Goal: Communication & Community: Answer question/provide support

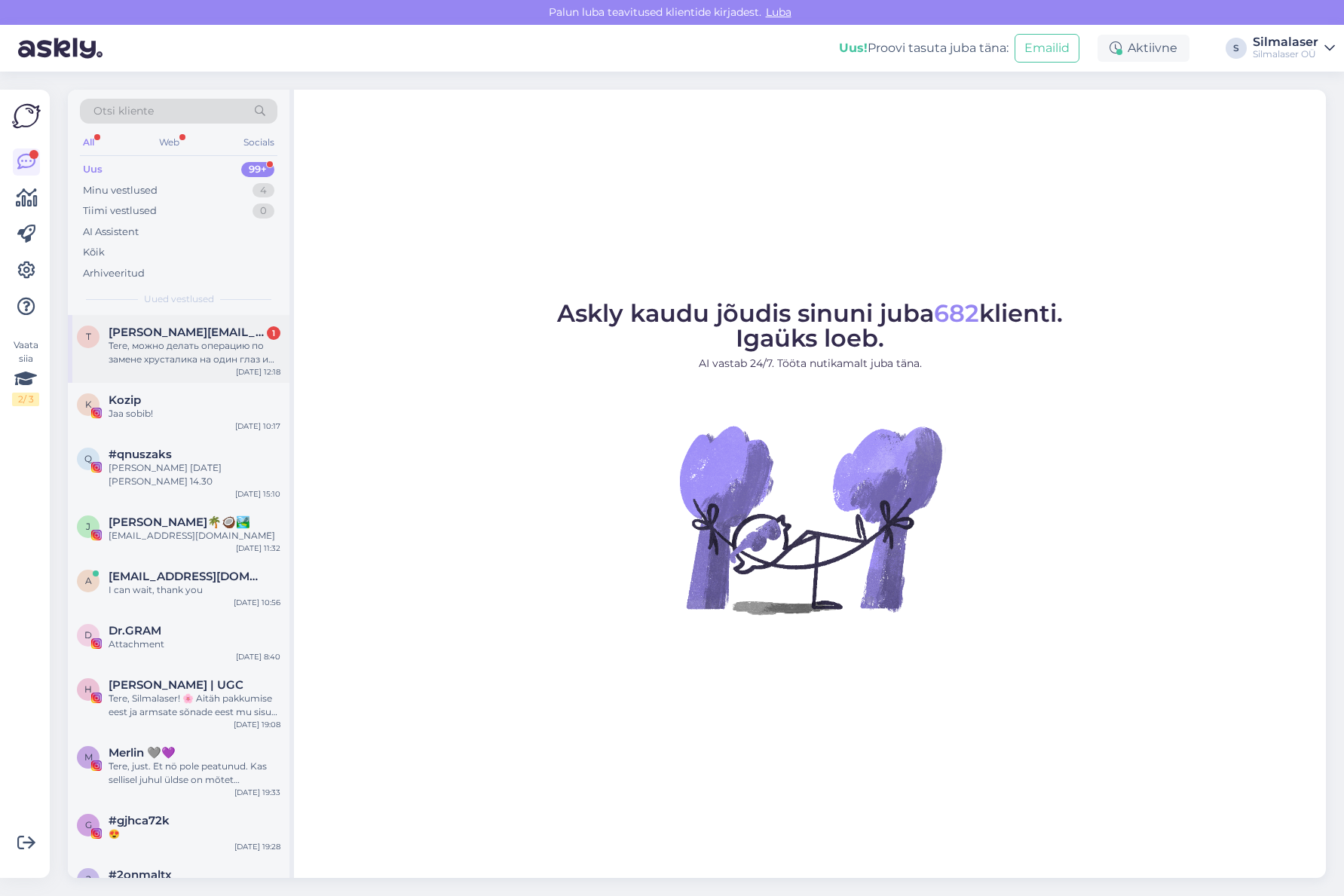
drag, startPoint x: 162, startPoint y: 336, endPoint x: 160, endPoint y: 316, distance: 20.1
click at [162, 336] on span "[PERSON_NAME][EMAIL_ADDRESS][DOMAIN_NAME]" at bounding box center [186, 333] width 157 height 14
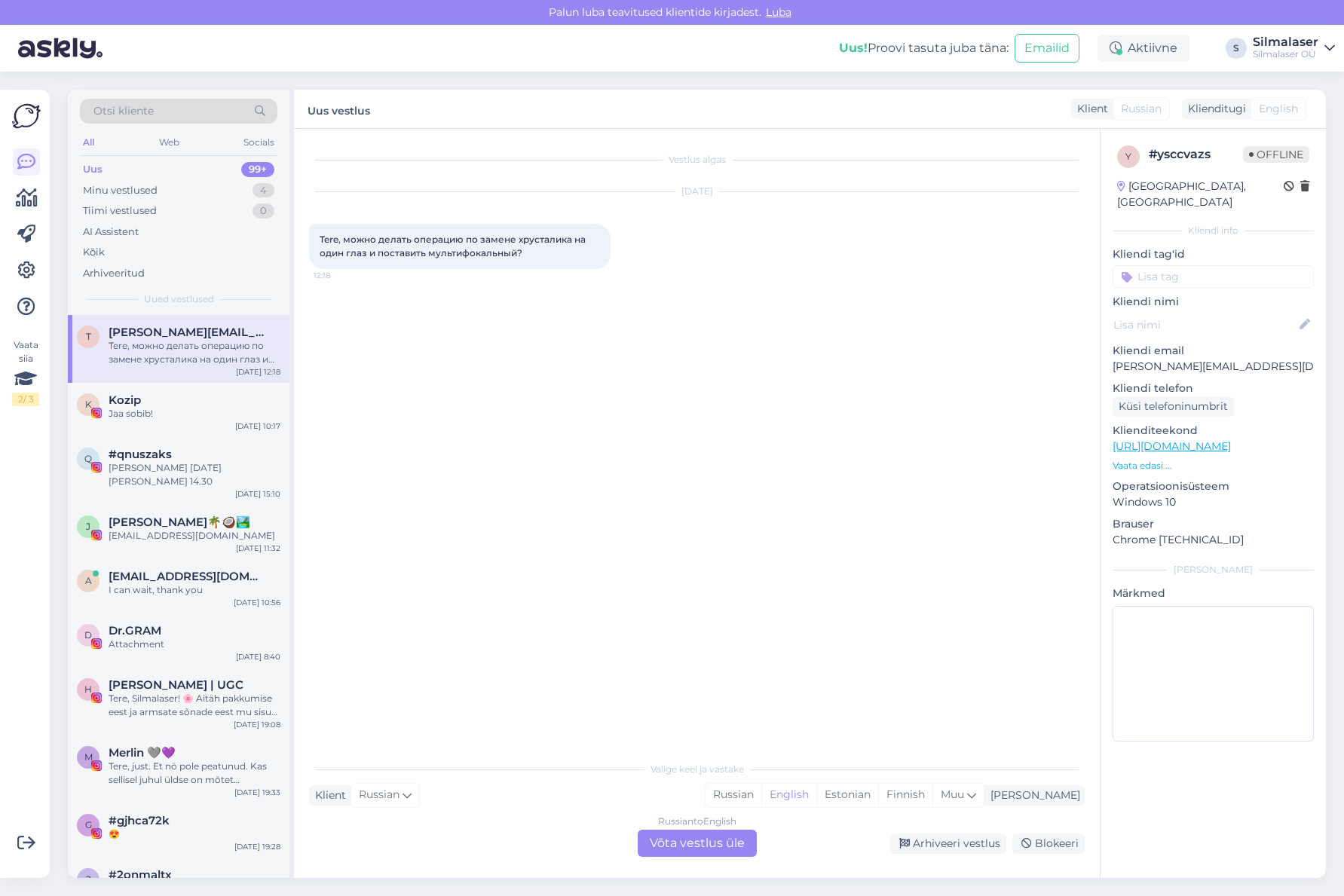
click at [723, 852] on div "Russian to English Võta vestlus üle" at bounding box center [697, 844] width 119 height 28
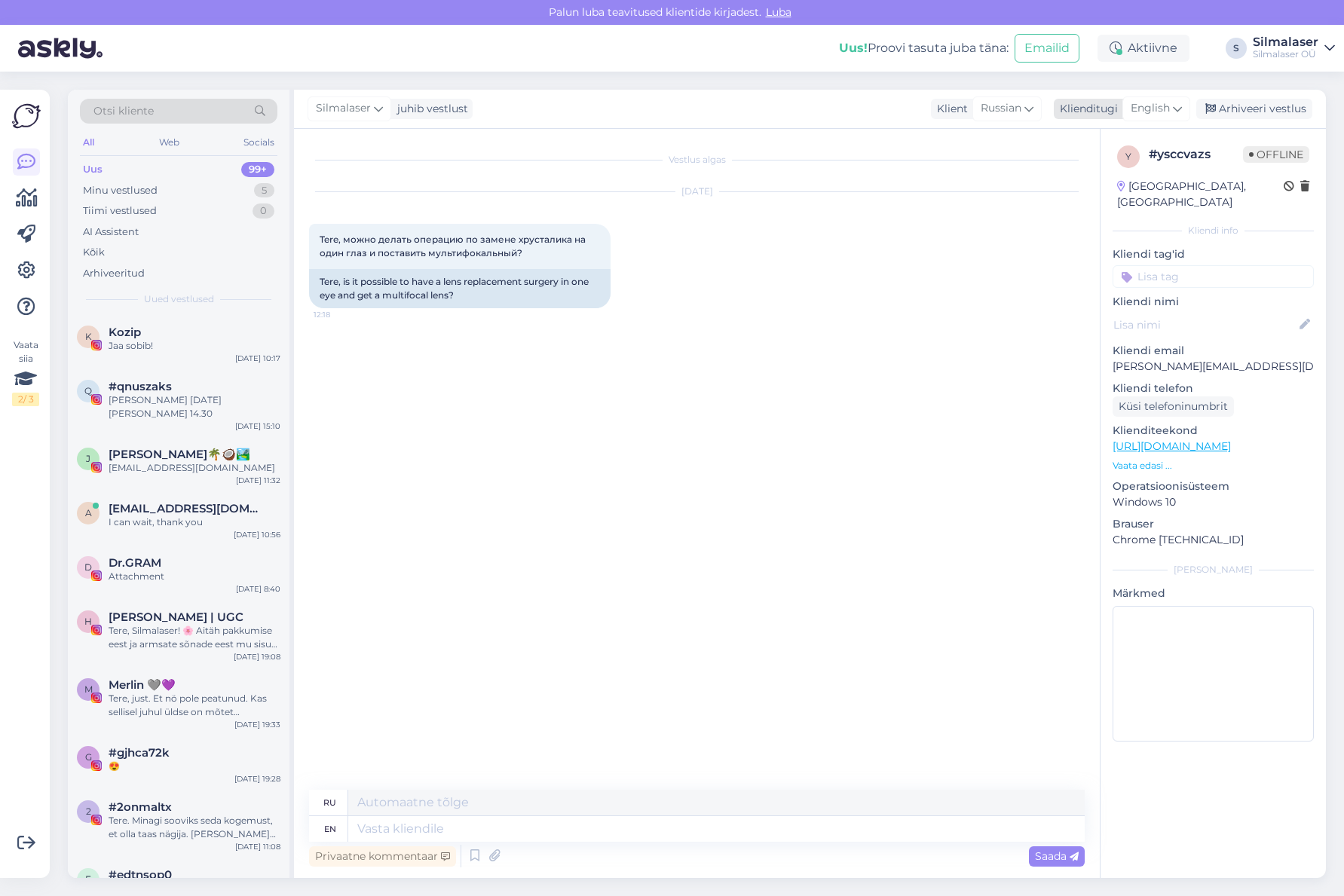
click at [1163, 121] on div "English" at bounding box center [1156, 108] width 68 height 25
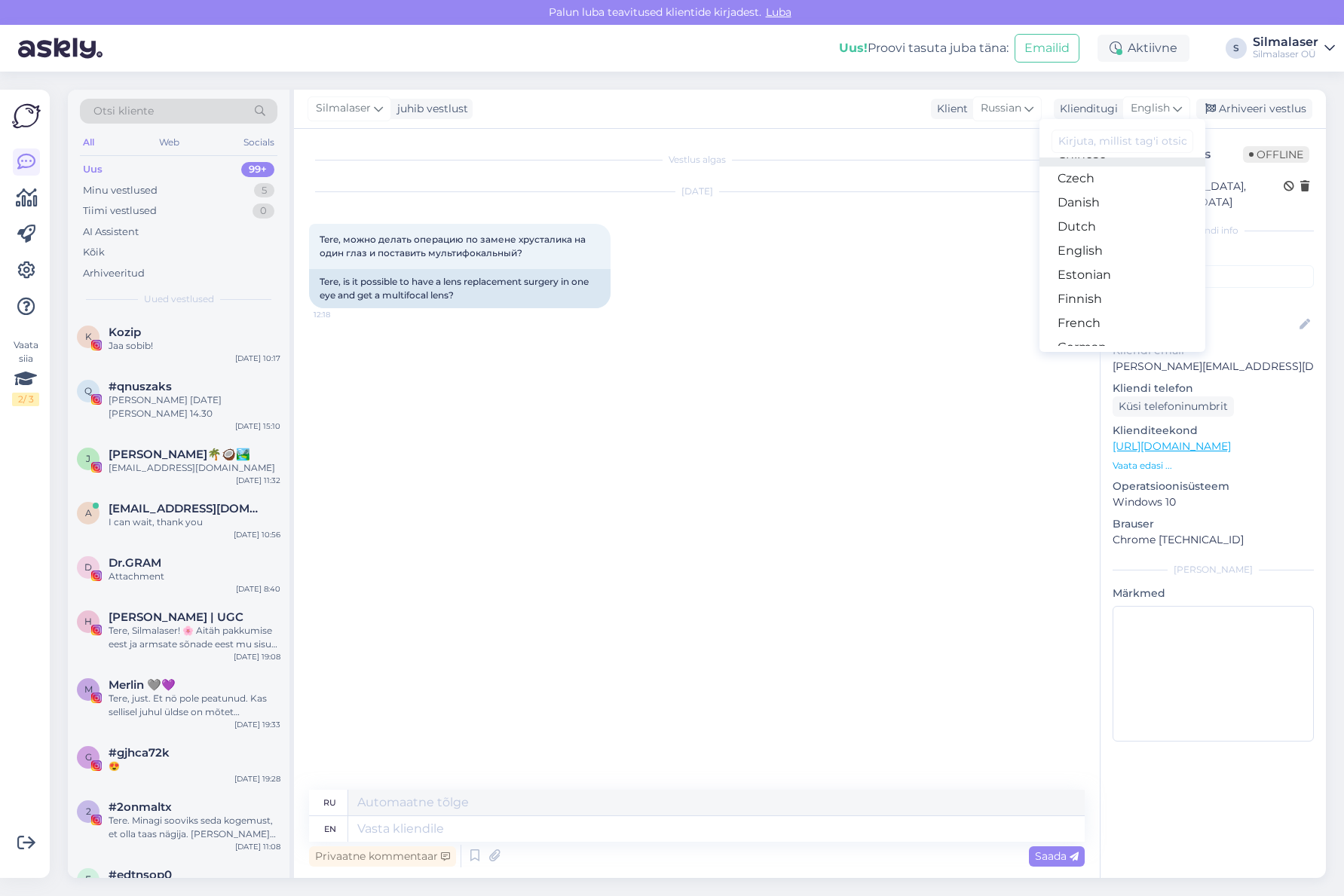
scroll to position [103, 0]
click at [1096, 269] on link "Estonian" at bounding box center [1122, 265] width 165 height 25
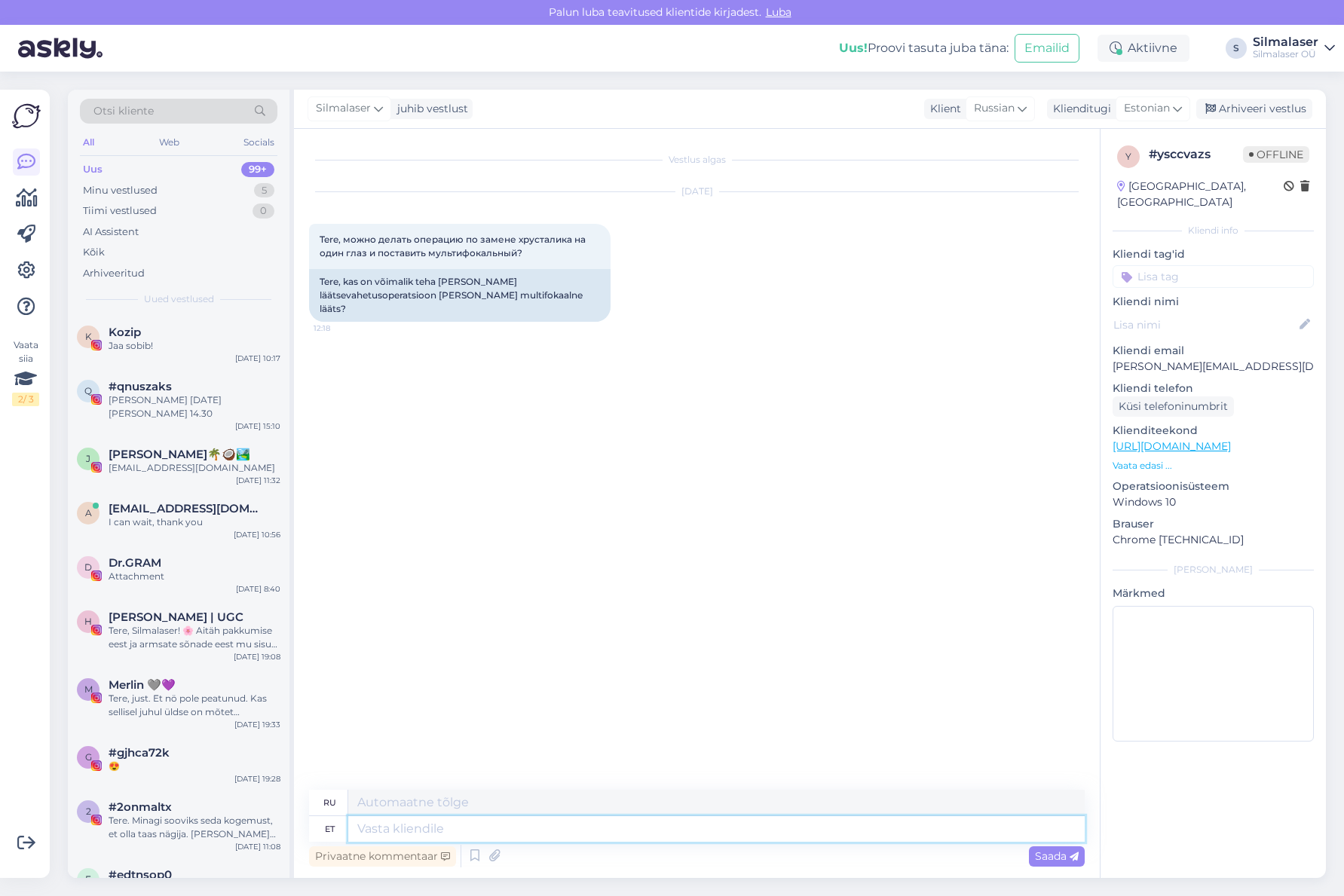
click at [400, 827] on textarea at bounding box center [717, 829] width 736 height 26
type textarea "Tere!"
type textarea "Привет!"
type textarea "Tere! Multifokaalse"
type textarea "Привет! Мультифокальный"
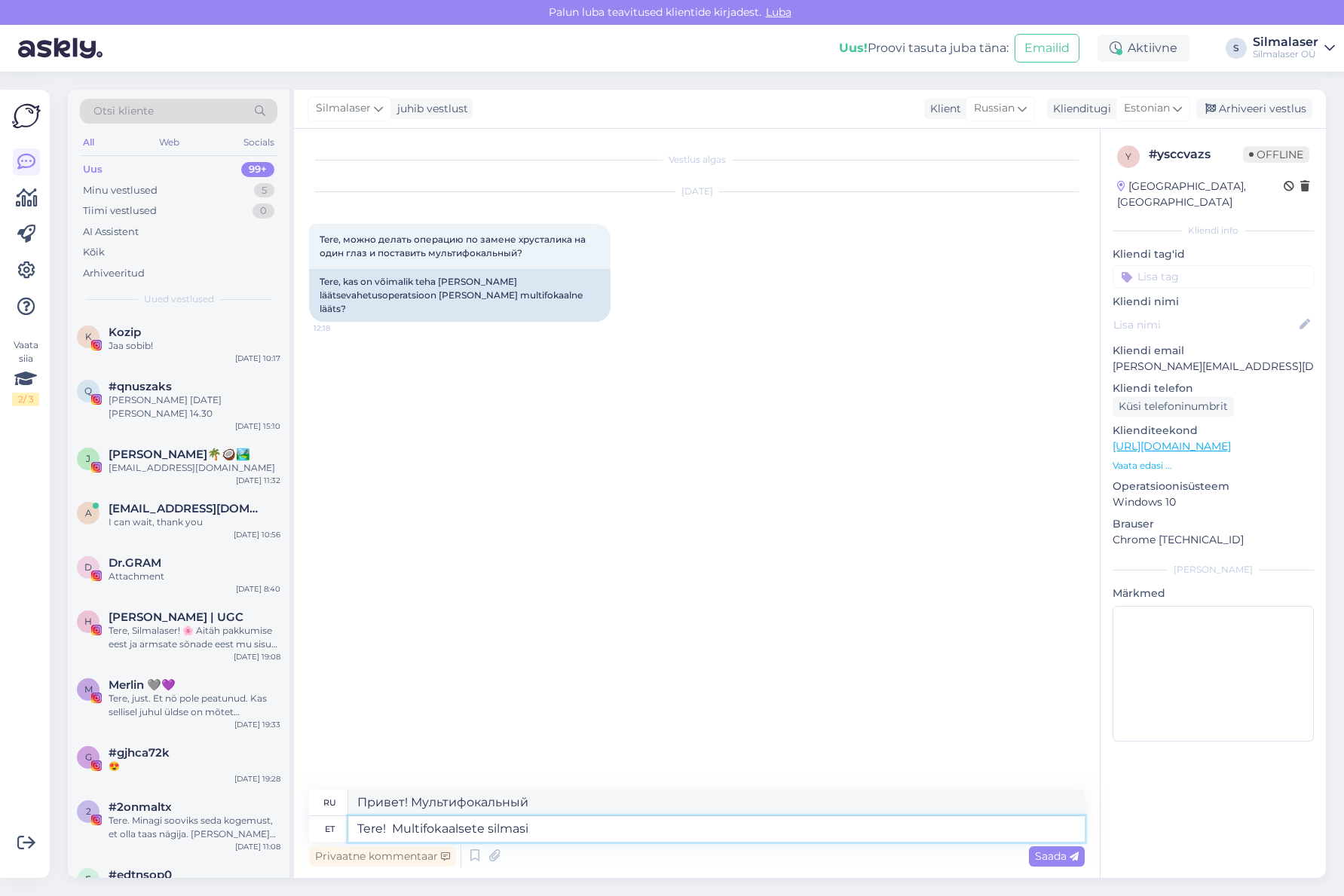
type textarea "Tere! Multifokaalsete silmas"
type textarea "Привет! Мультифокальные линзы"
type textarea "Tere! Multifokaalsete"
type textarea "Привет! Мультифокальный"
type textarea "Tere! Multifokaalsed läätse"
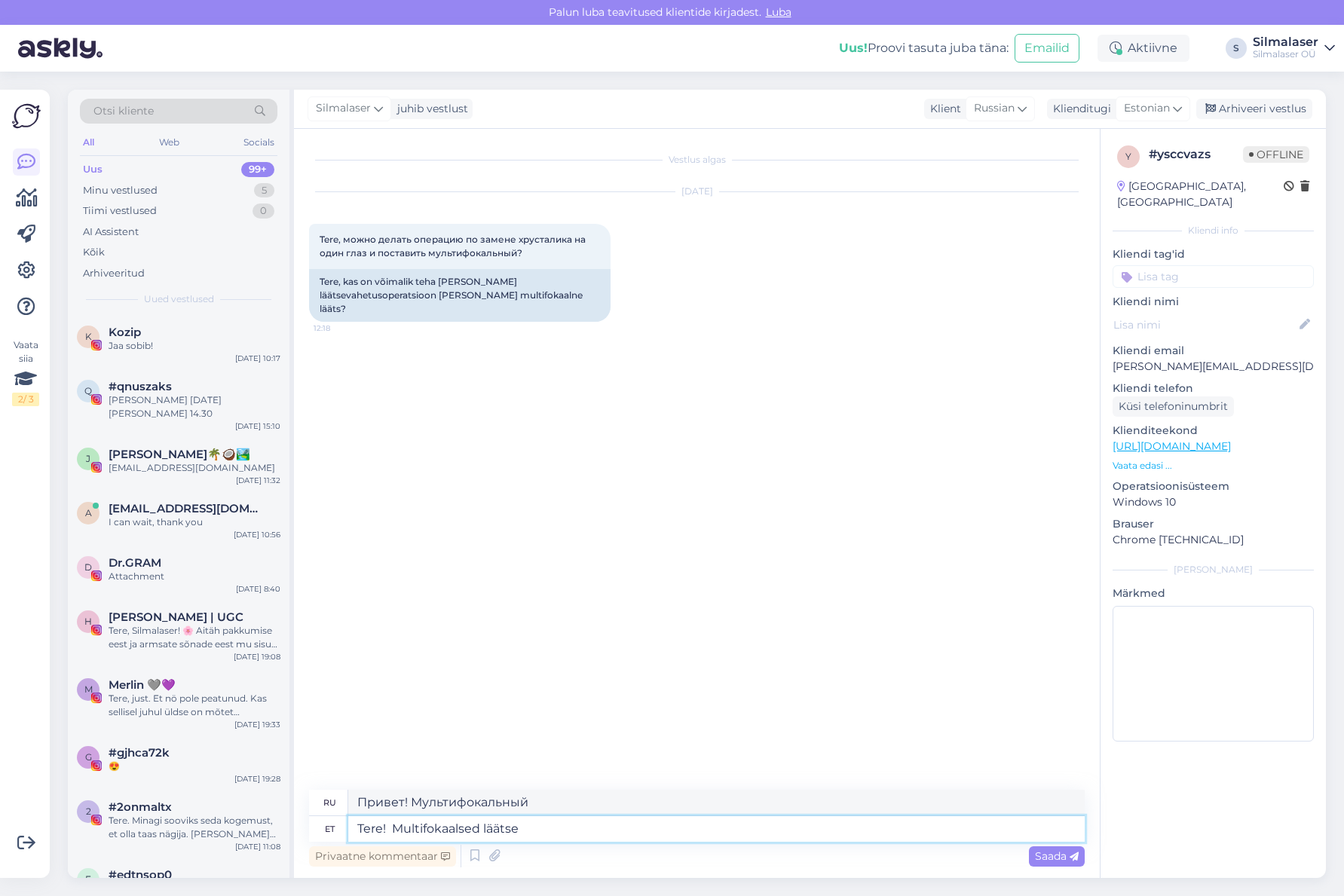
type textarea "Привет! Мультифокальные линзы"
type textarea "Tere! Multifokaalsed"
type textarea "Привет! Мультифокальный"
type textarea "Tere! Multifokaalsete läätsede o"
type textarea "Привет! Мультифокальные линзы"
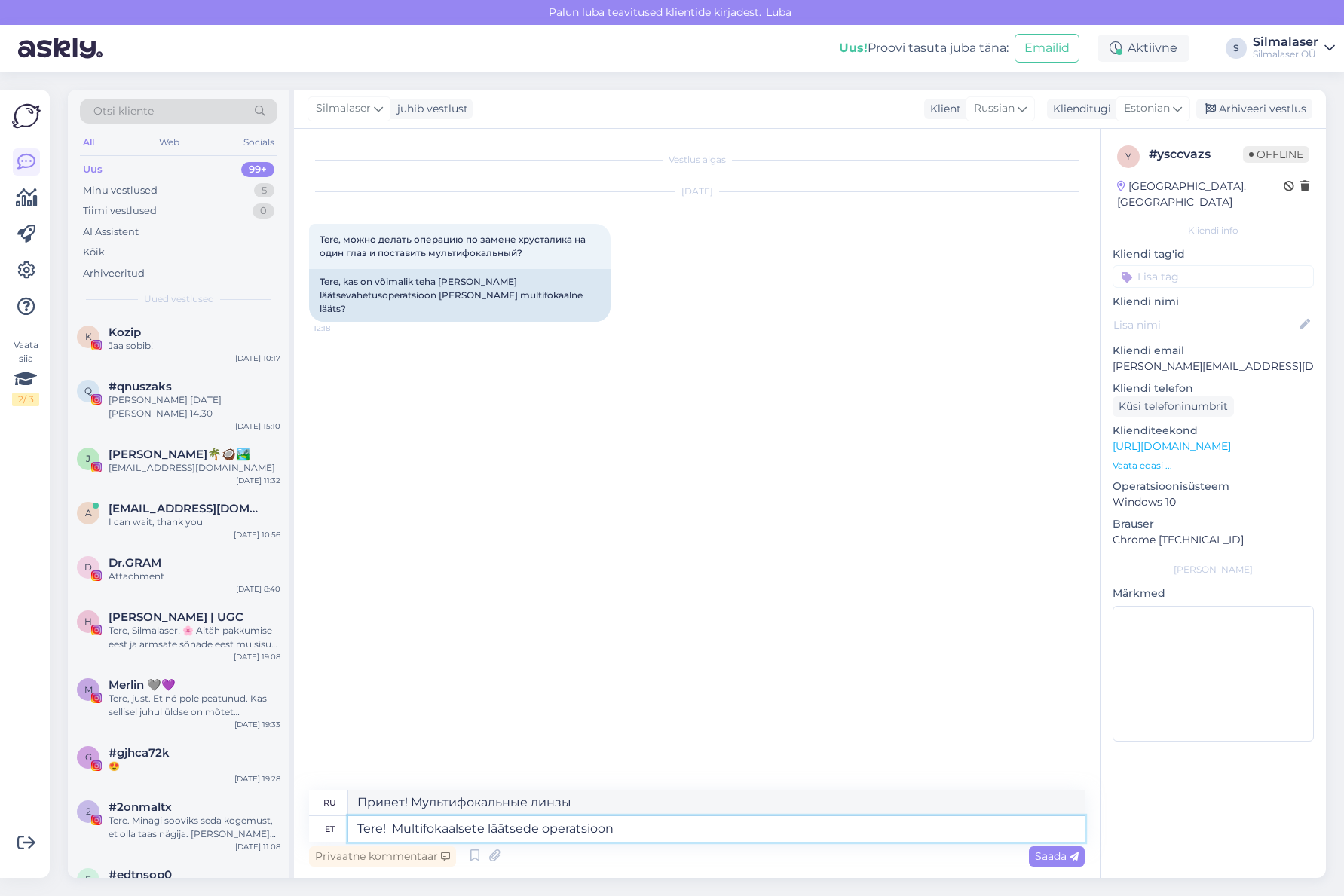
type textarea "Tere! Multifokaalsete läätsede operatsioon"
type textarea "Здравствуйте! Операция по установке мультифокальной линзы"
type textarea "Tere! Multifokaalsete läätsede operatsioon tehakse"
type textarea "Здравствуйте! Проводится операция по установке мультифокальной линзы."
type textarea "Tere! Multifokaalsete läätsede operatsioon tehakse üldjuhul"
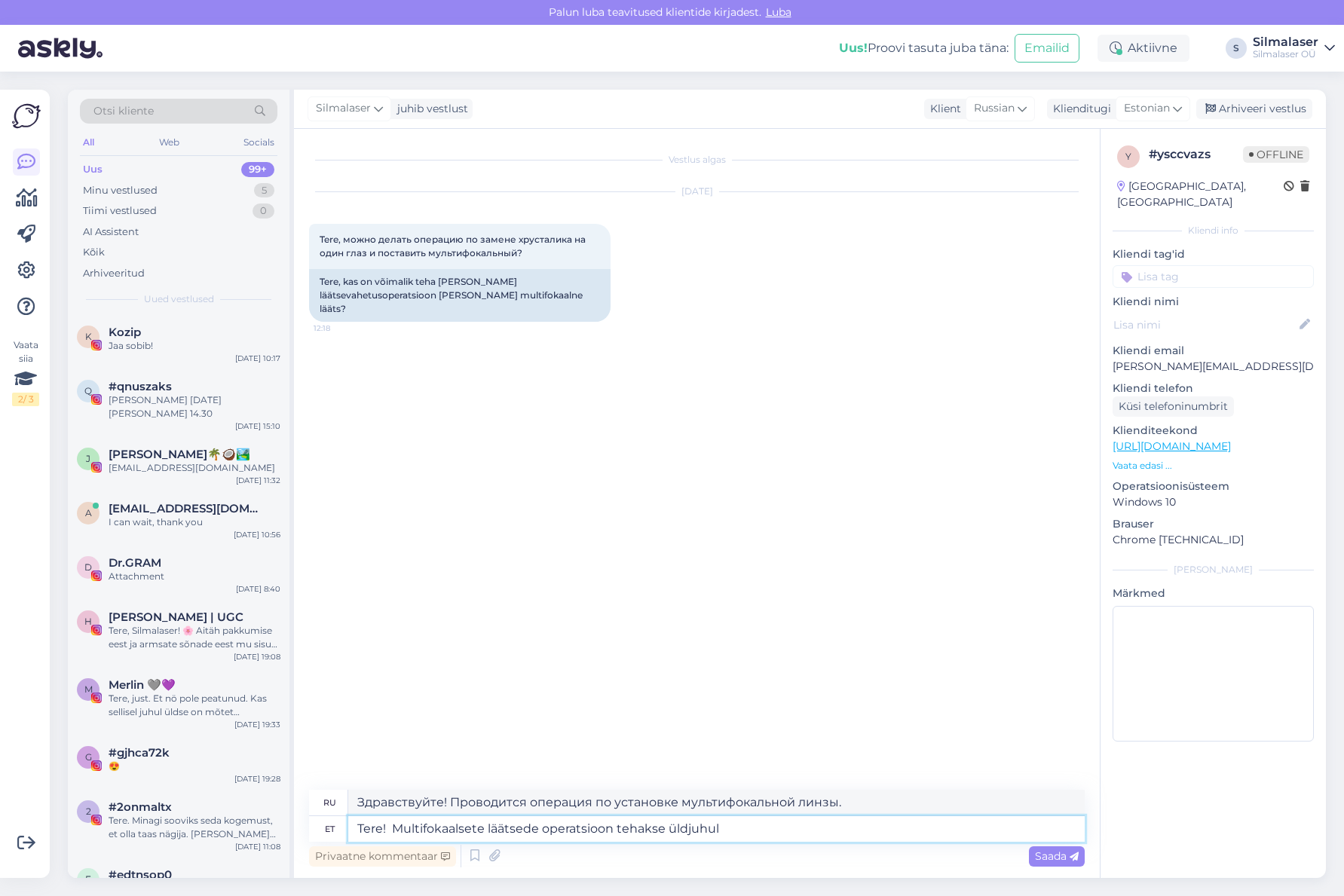
type textarea "Здравствуйте! Операция по установке мультифокальной линзы обычно проводится"
type textarea "Tere! Multifokaalsete läätsede operatsioon tehakse üldjuhul mõlemale s"
type textarea "Здравствуйте! Операция по установке мультифокальных линз обычно проводится на о…"
click at [723, 832] on textarea "Tere! Multifokaalsete läätsede operatsioon tehakse üldjuhul mõlemale silmale." at bounding box center [717, 829] width 736 height 26
type textarea "Tere! Multifokaalsete läätsede operatsioon tehakse üldjuhul läätsede parema toi…"
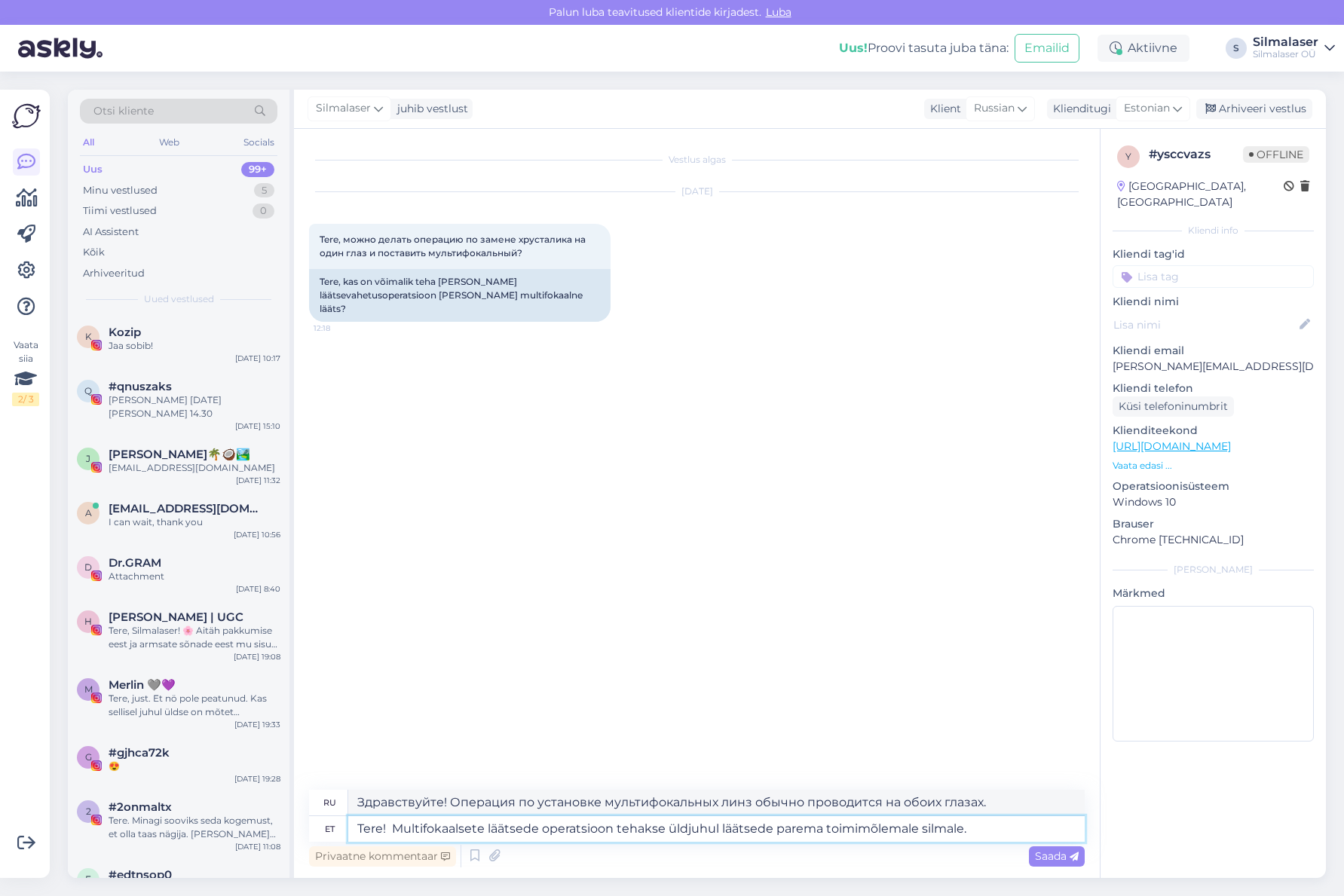
type textarea "Здравствуйте! Операция по установке мультифокальных линз обычно проводится на о…"
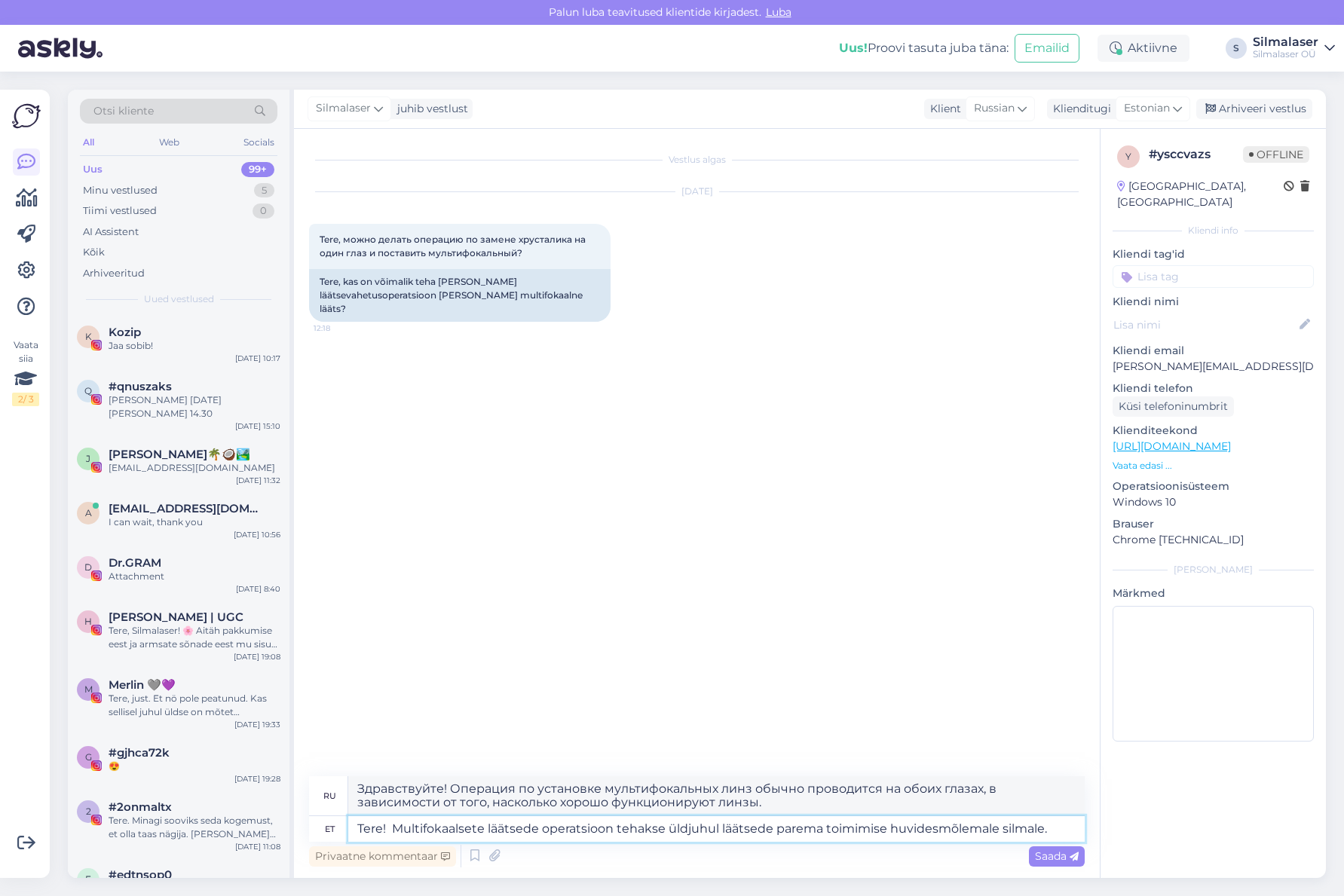
type textarea "Tere! Multifokaalsete läätsede operatsioon tehakse üldjuhul läätsede parema toi…"
type textarea "Здравствуйте! Операция по установке мультифокальных линз обычно проводится на о…"
type textarea "Tere! Multifokaalsete läätsede operatsioon tehakse üldjuhul läätsede parema toi…"
click at [1035, 858] on span "Saada" at bounding box center [1056, 857] width 43 height 14
